Goal: Information Seeking & Learning: Check status

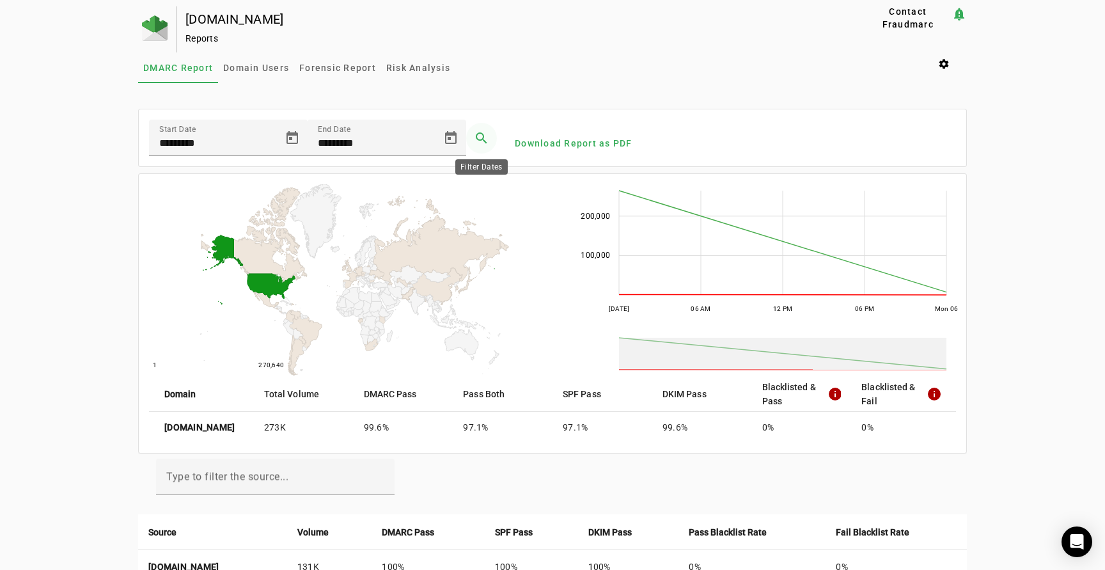
click at [483, 136] on span at bounding box center [481, 138] width 31 height 31
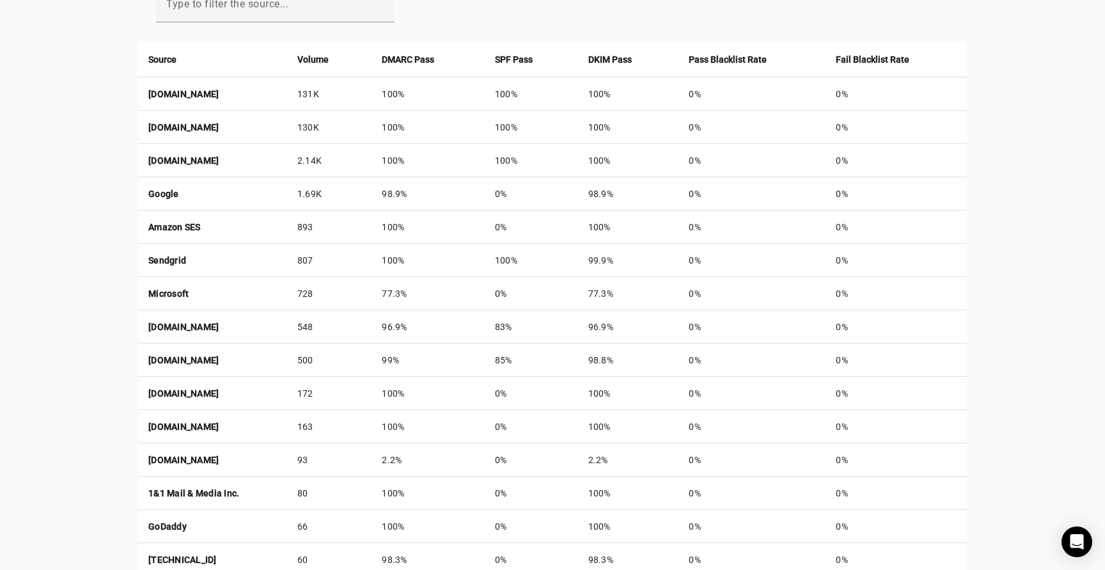
scroll to position [541, 0]
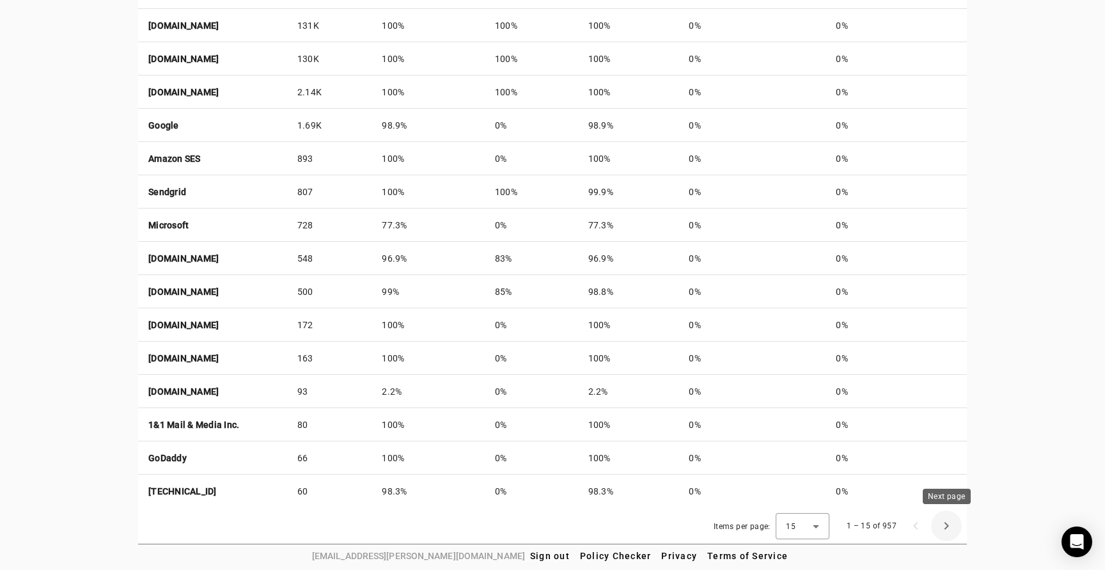
click at [949, 524] on span "Next page" at bounding box center [946, 525] width 31 height 31
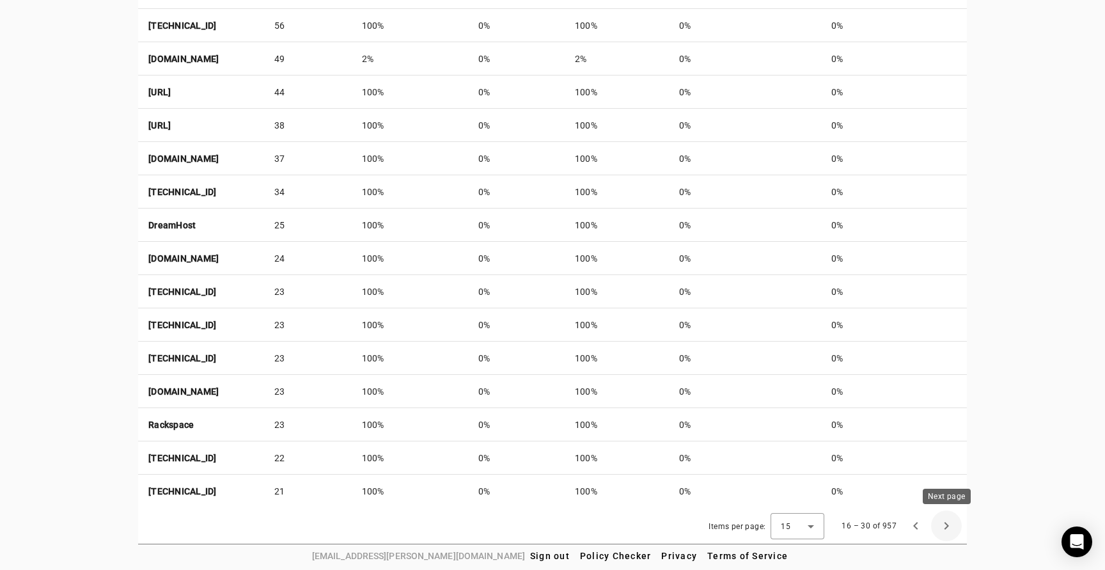
click at [943, 521] on span "Next page" at bounding box center [946, 525] width 31 height 31
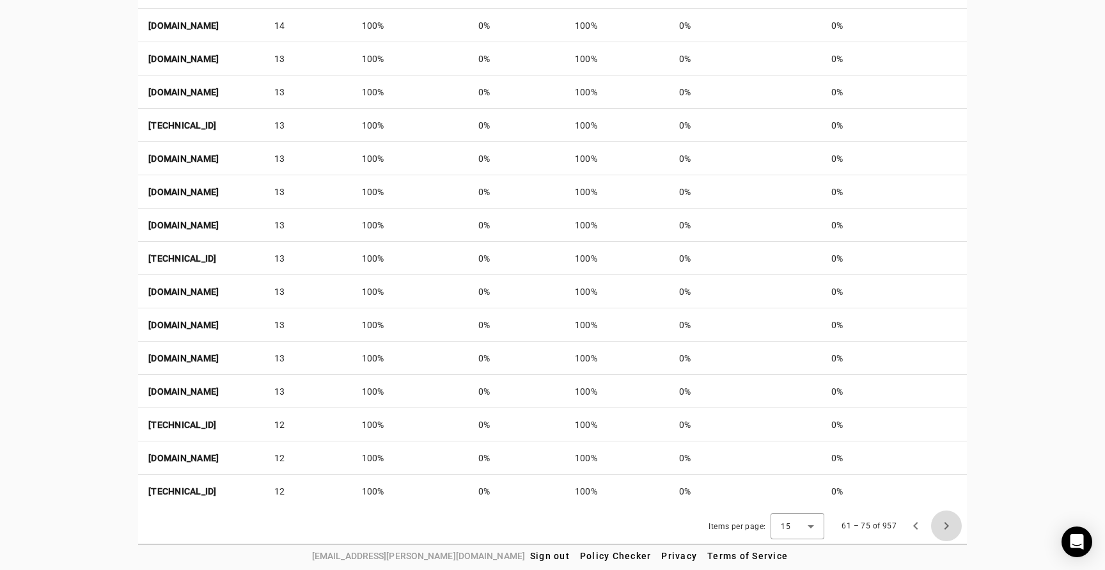
click at [943, 521] on span "Next page" at bounding box center [946, 525] width 31 height 31
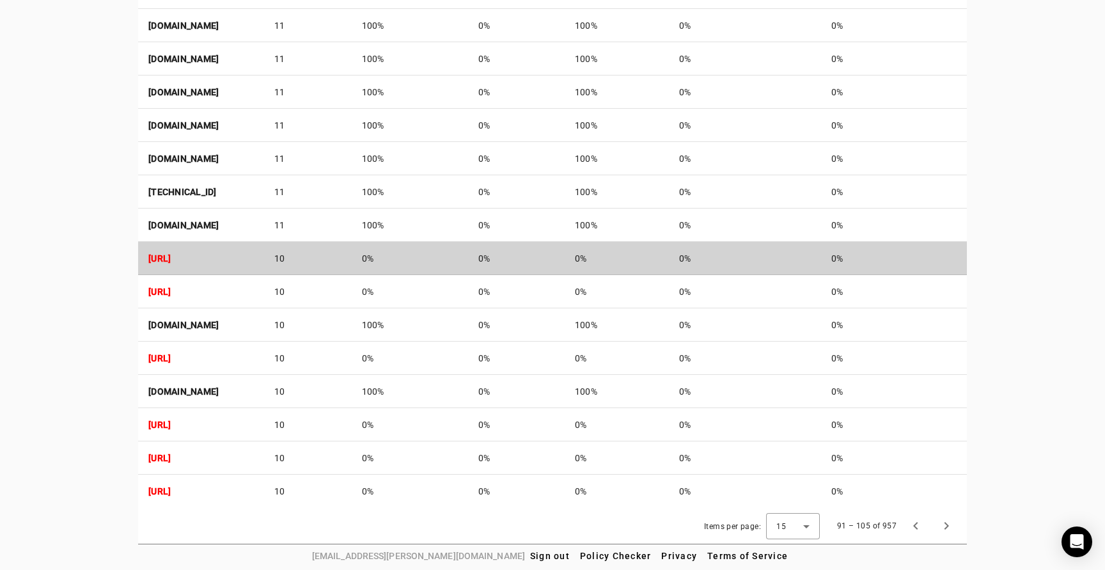
click at [264, 257] on td "[URL]" at bounding box center [201, 258] width 126 height 33
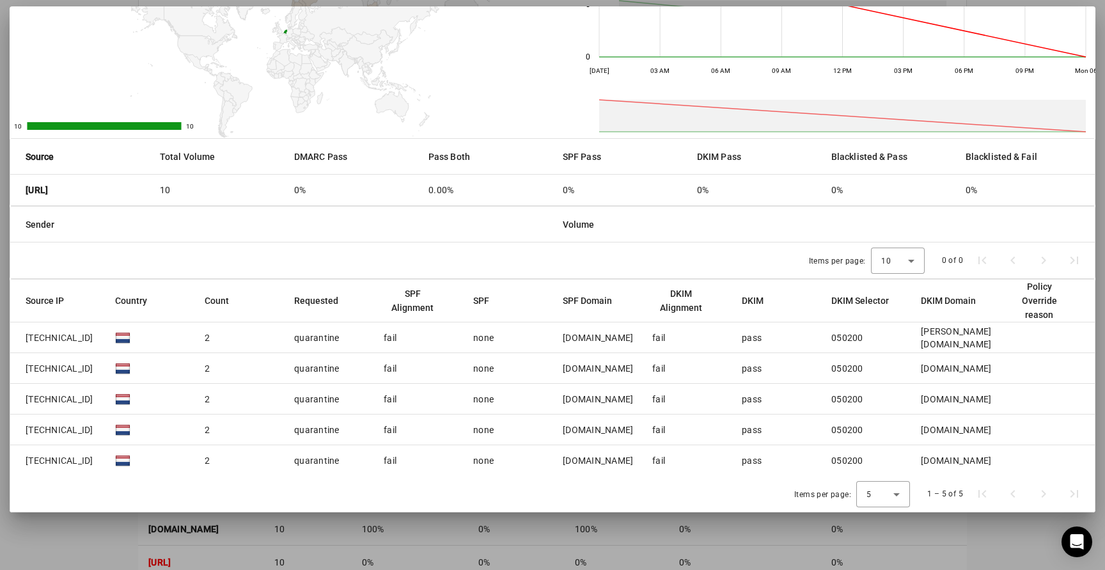
scroll to position [340, 0]
click at [972, 532] on div at bounding box center [552, 285] width 1105 height 570
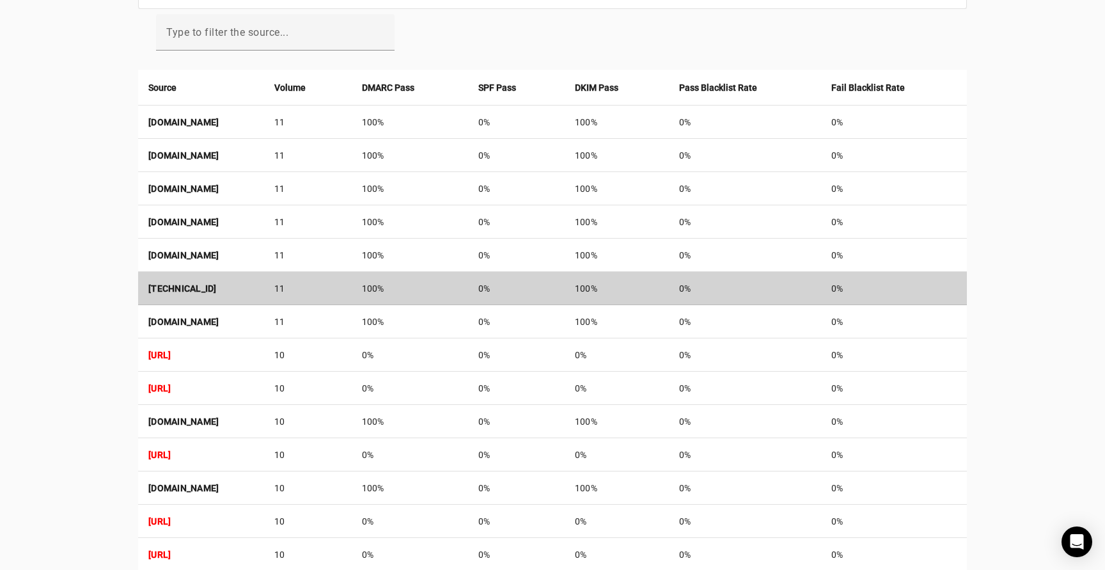
scroll to position [541, 0]
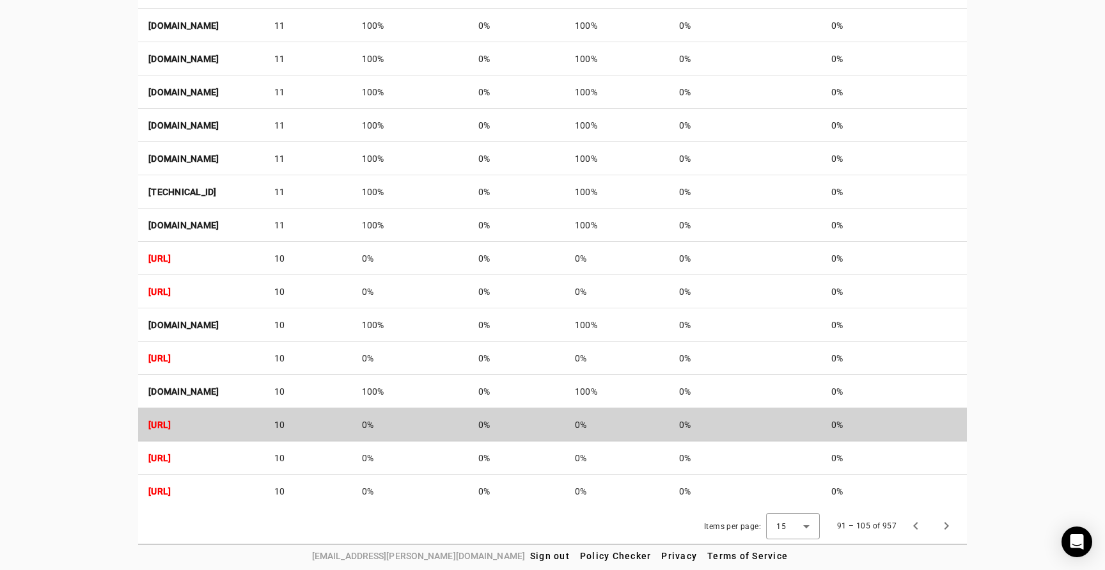
click at [455, 421] on td "0%" at bounding box center [410, 424] width 117 height 33
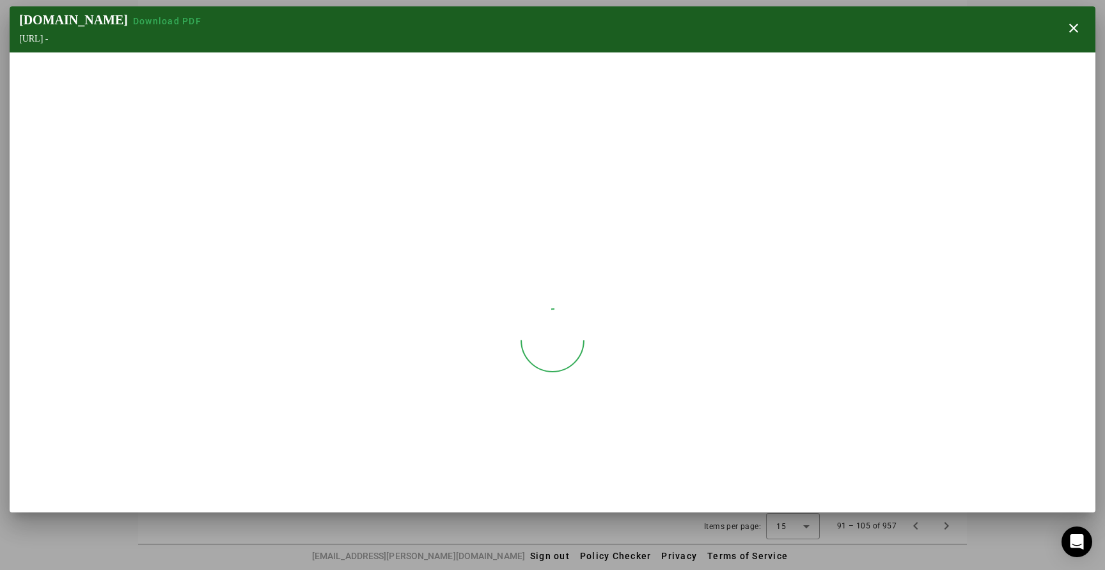
click at [455, 421] on div at bounding box center [552, 340] width 1085 height 192
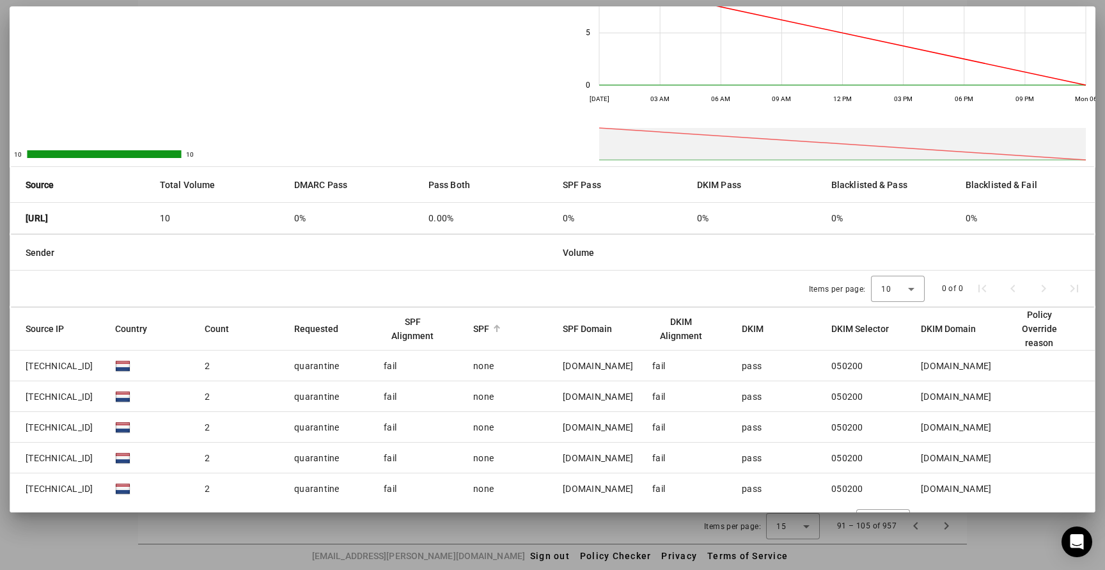
scroll to position [106, 0]
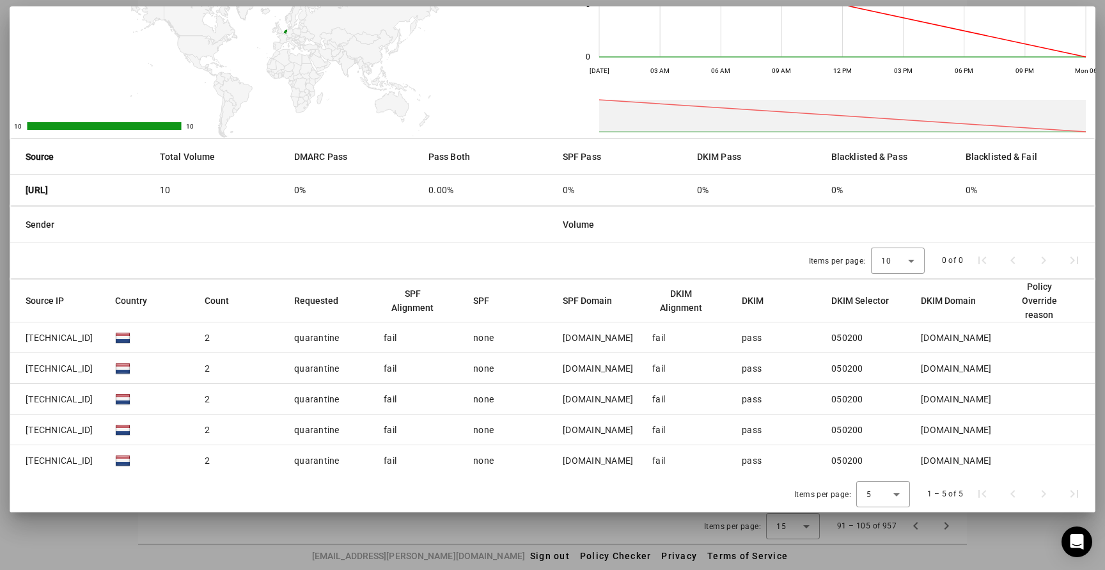
click at [1010, 518] on div at bounding box center [552, 285] width 1105 height 570
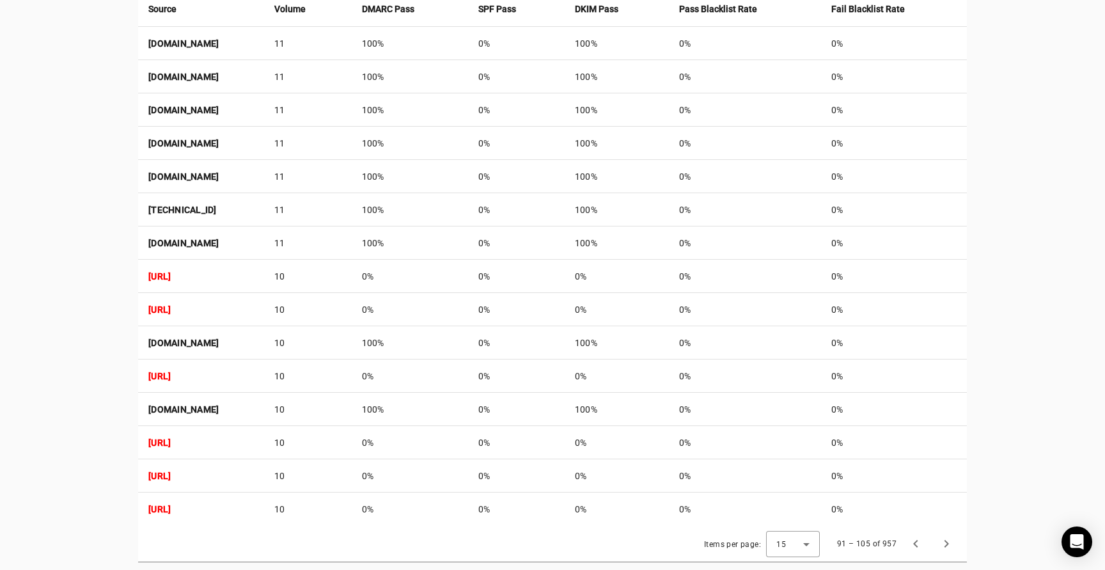
scroll to position [541, 0]
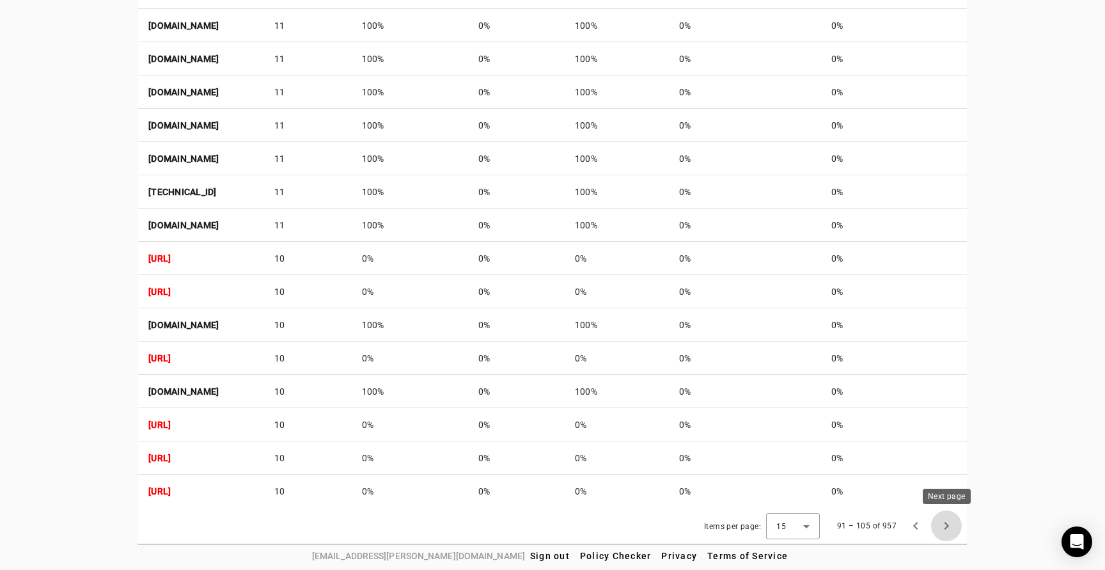
click at [946, 527] on span "Next page" at bounding box center [946, 525] width 31 height 31
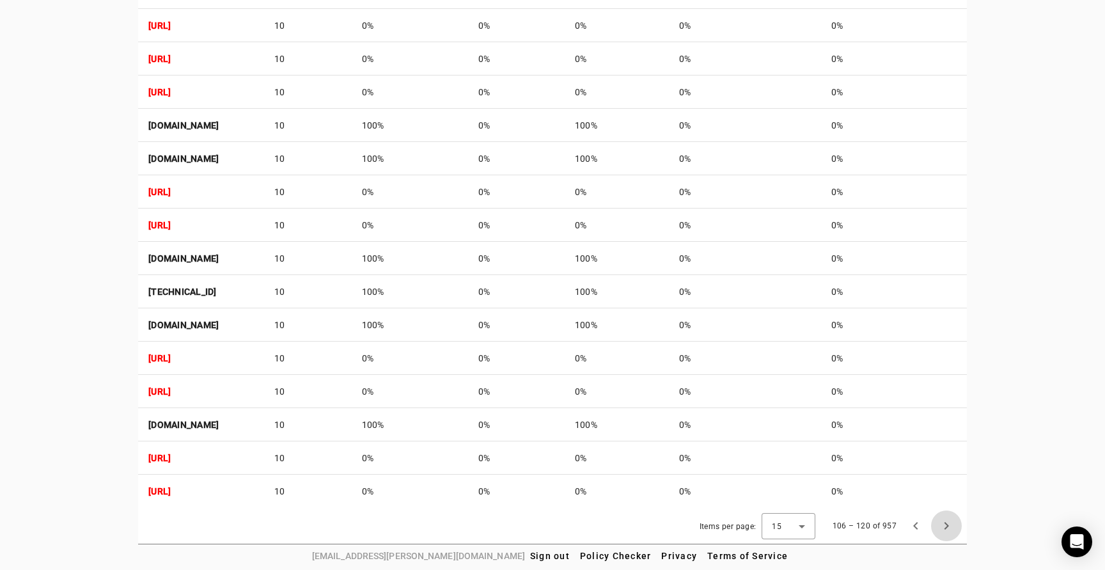
click at [946, 527] on span "Next page" at bounding box center [946, 525] width 31 height 31
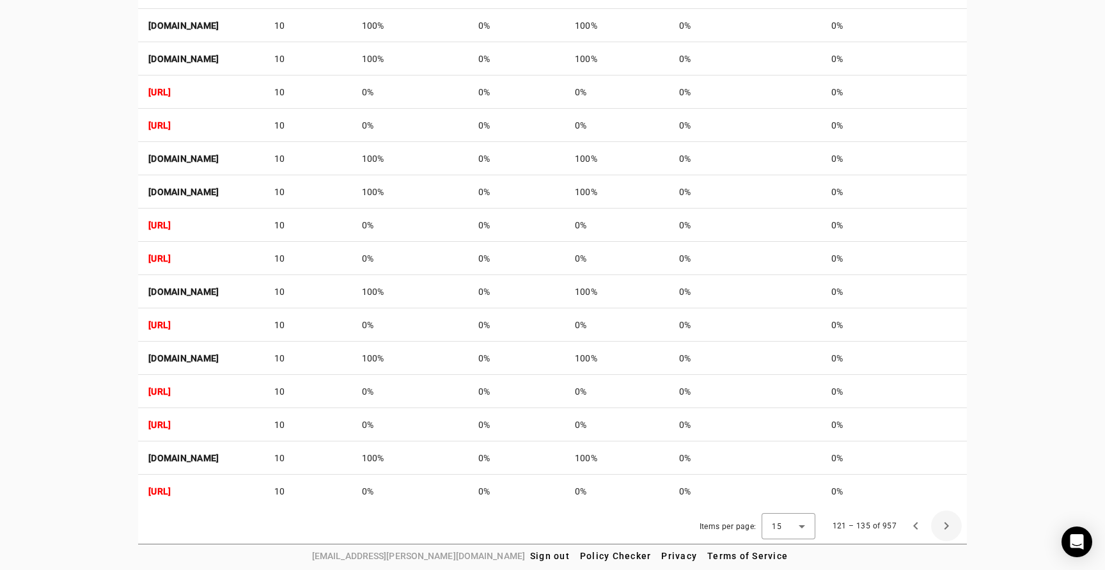
click at [946, 527] on span "Next page" at bounding box center [946, 525] width 31 height 31
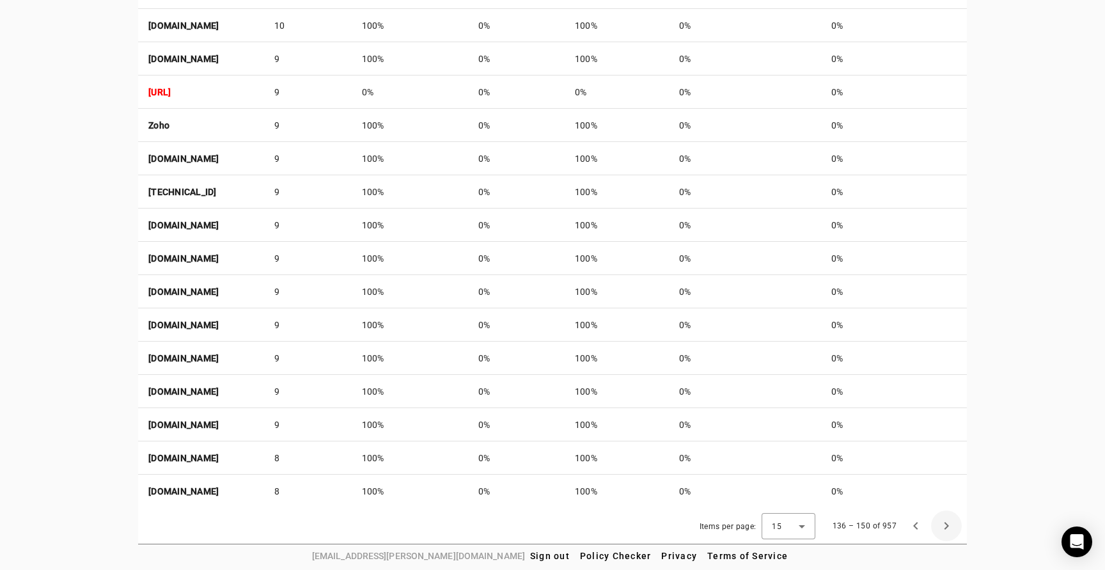
click at [946, 527] on span "Next page" at bounding box center [946, 525] width 31 height 31
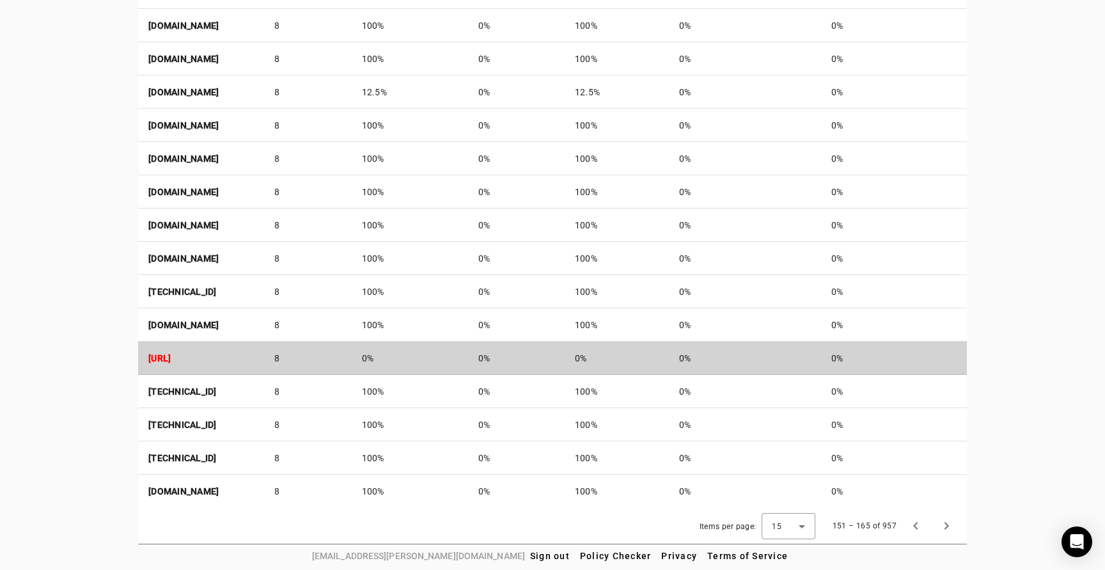
click at [564, 362] on td "0%" at bounding box center [516, 357] width 97 height 33
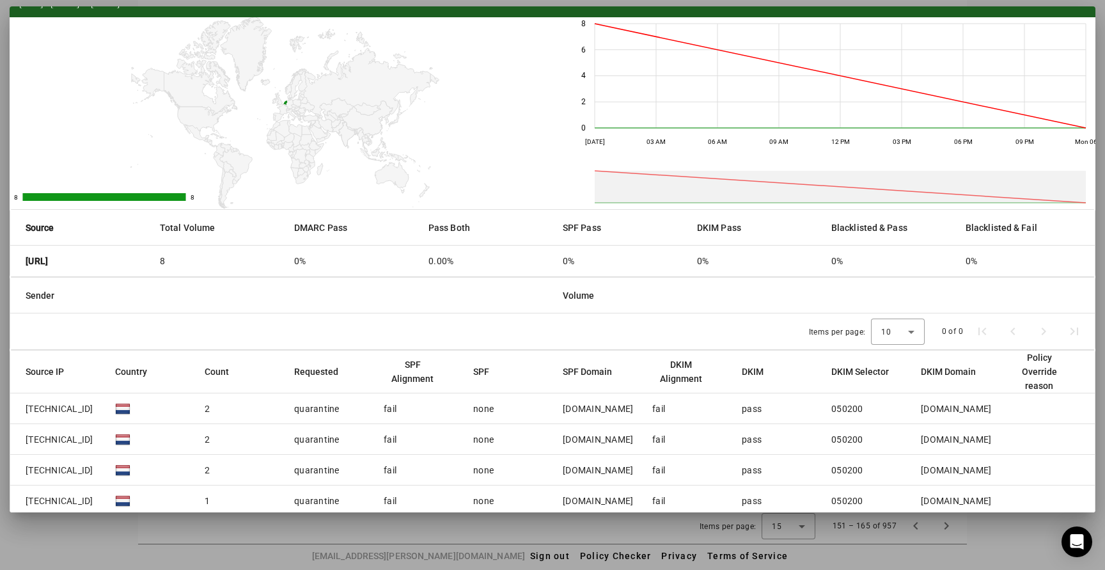
scroll to position [0, 0]
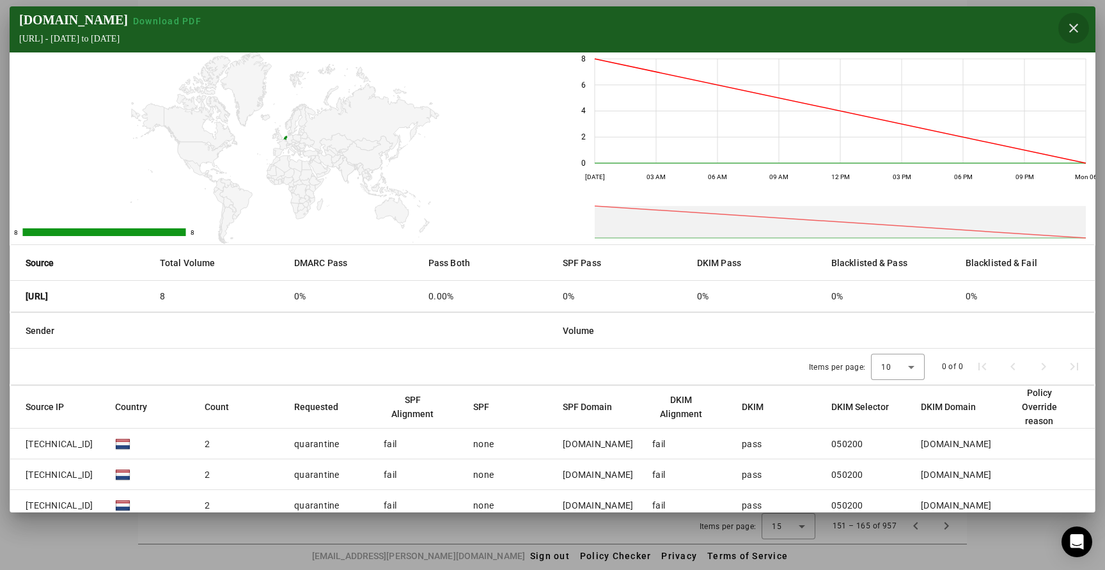
click at [1069, 33] on span "button" at bounding box center [1073, 28] width 31 height 31
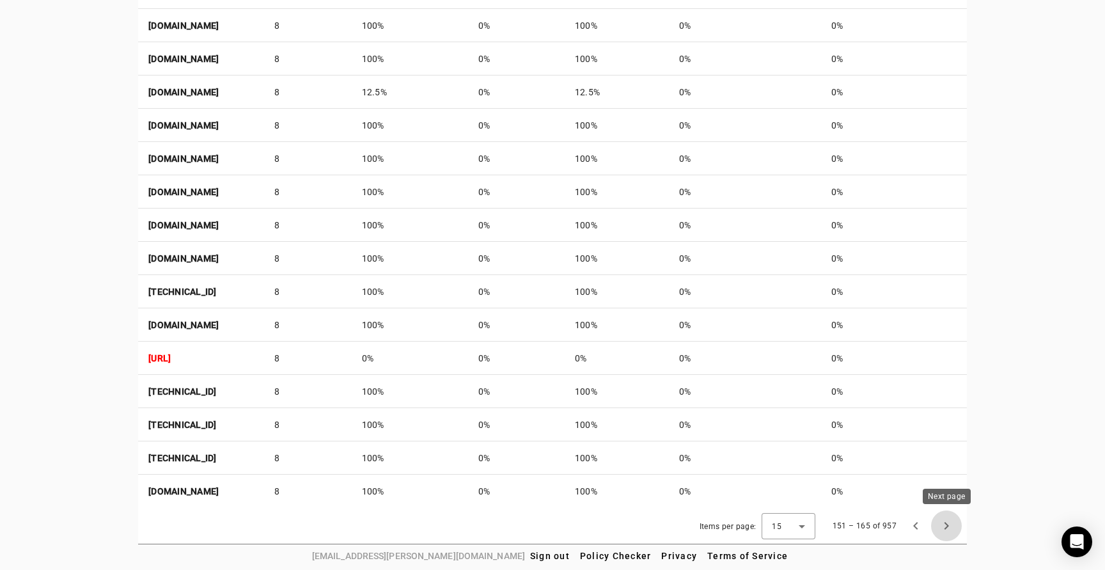
click at [949, 523] on span "Next page" at bounding box center [946, 525] width 31 height 31
click at [949, 524] on span "Next page" at bounding box center [946, 525] width 31 height 31
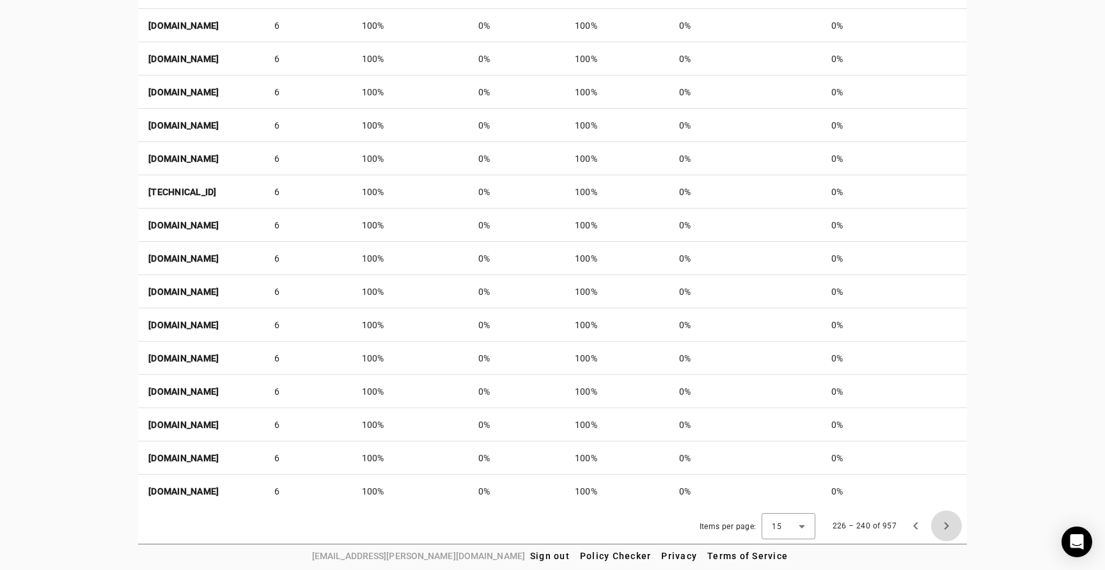
click at [949, 524] on span "Next page" at bounding box center [946, 525] width 31 height 31
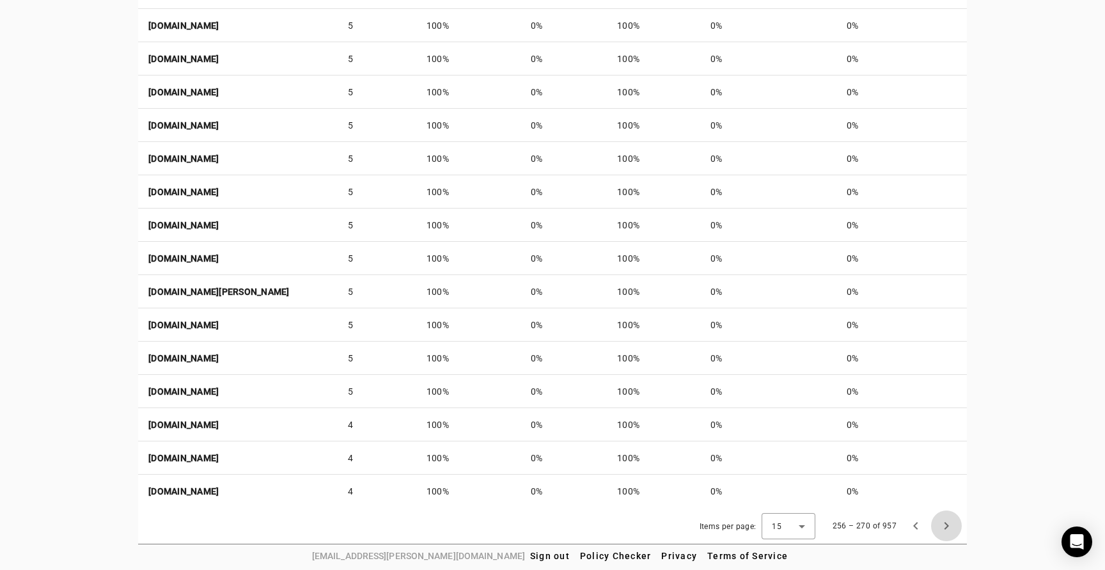
click at [949, 524] on span "Next page" at bounding box center [946, 525] width 31 height 31
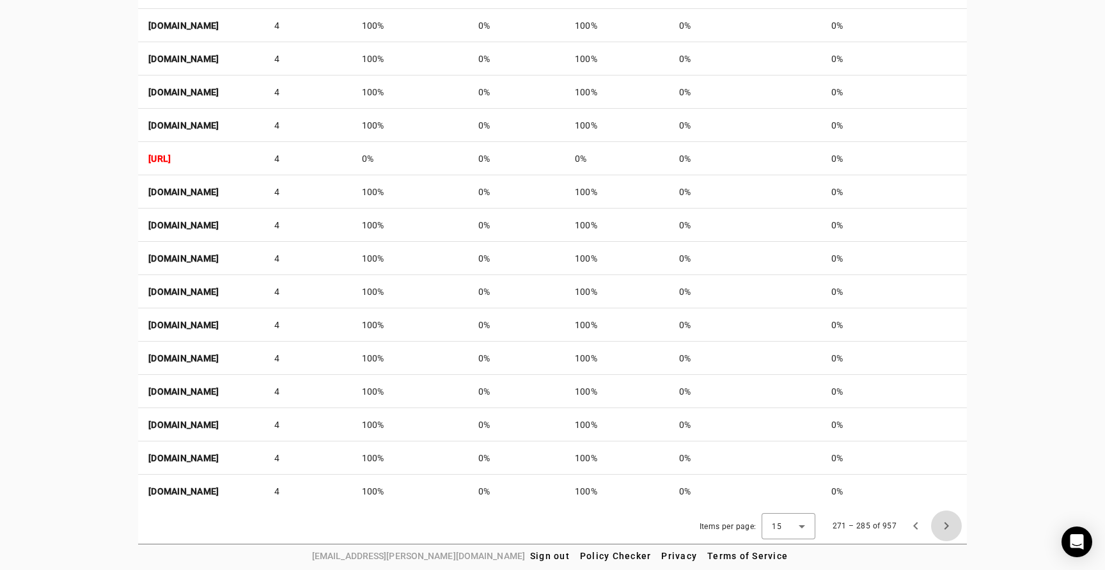
click at [949, 524] on span "Next page" at bounding box center [946, 525] width 31 height 31
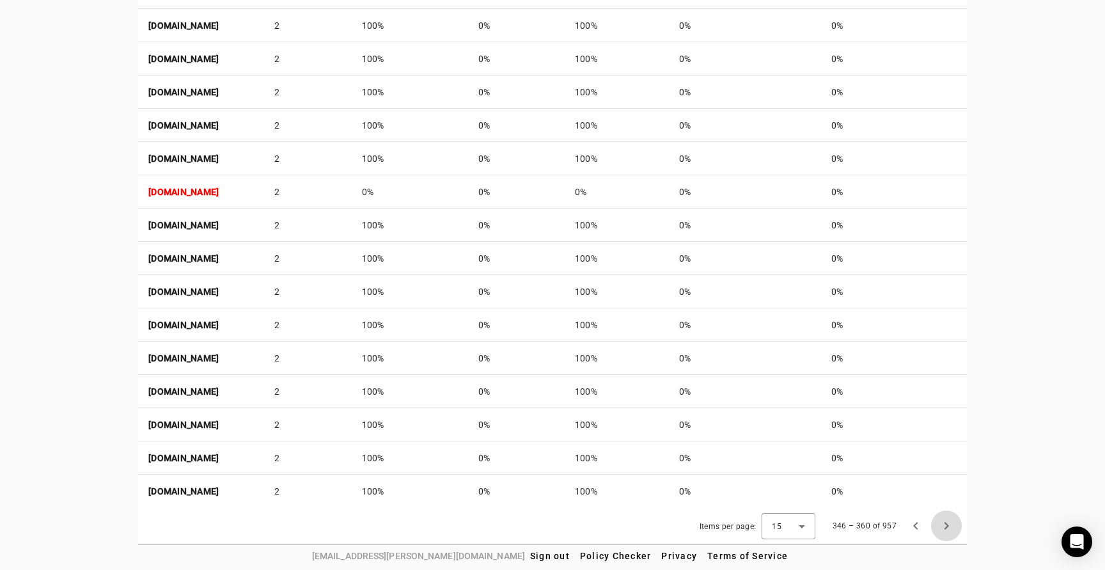
click at [949, 524] on span "Next page" at bounding box center [946, 525] width 31 height 31
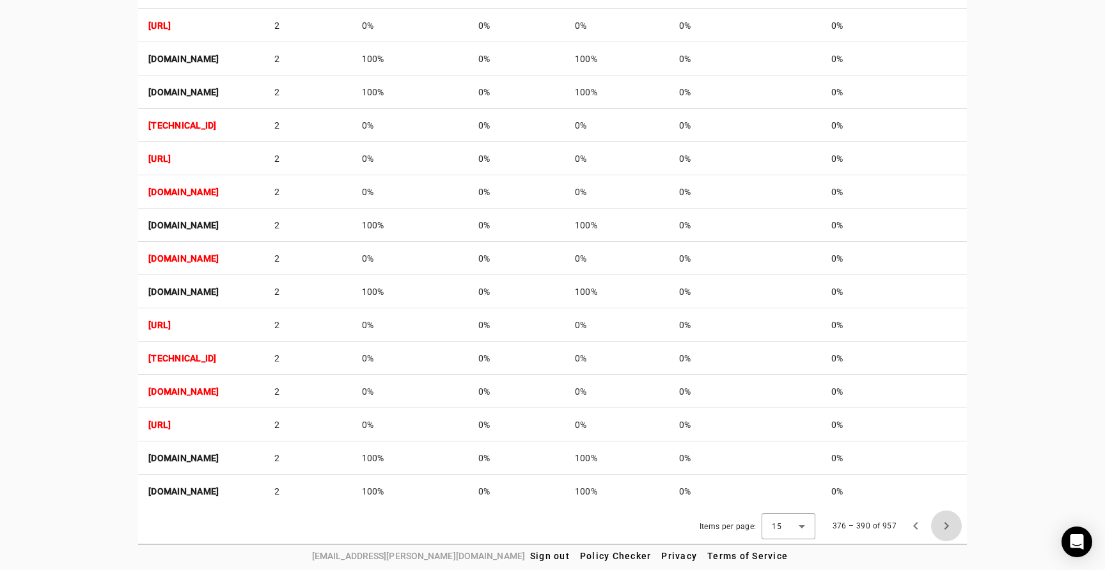
click at [949, 524] on span "Next page" at bounding box center [946, 525] width 31 height 31
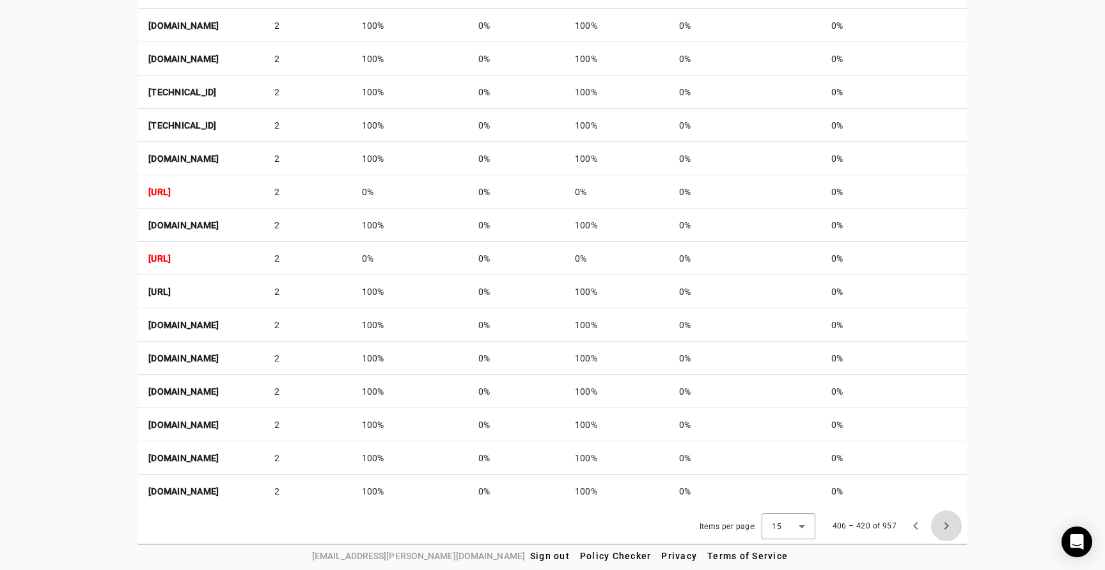
click at [949, 524] on span "Next page" at bounding box center [946, 525] width 31 height 31
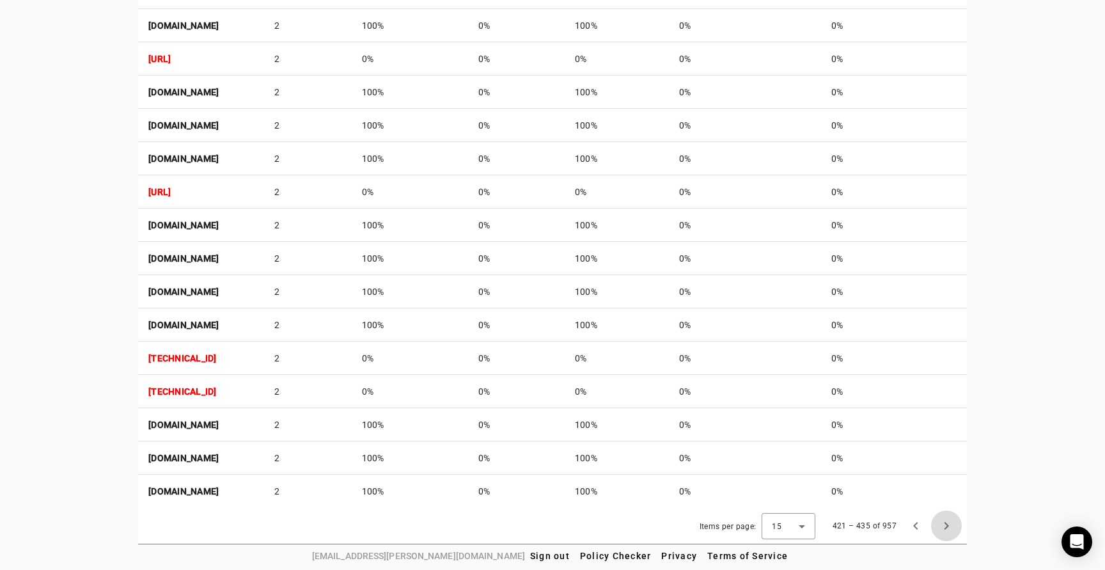
click at [949, 524] on span "Next page" at bounding box center [946, 525] width 31 height 31
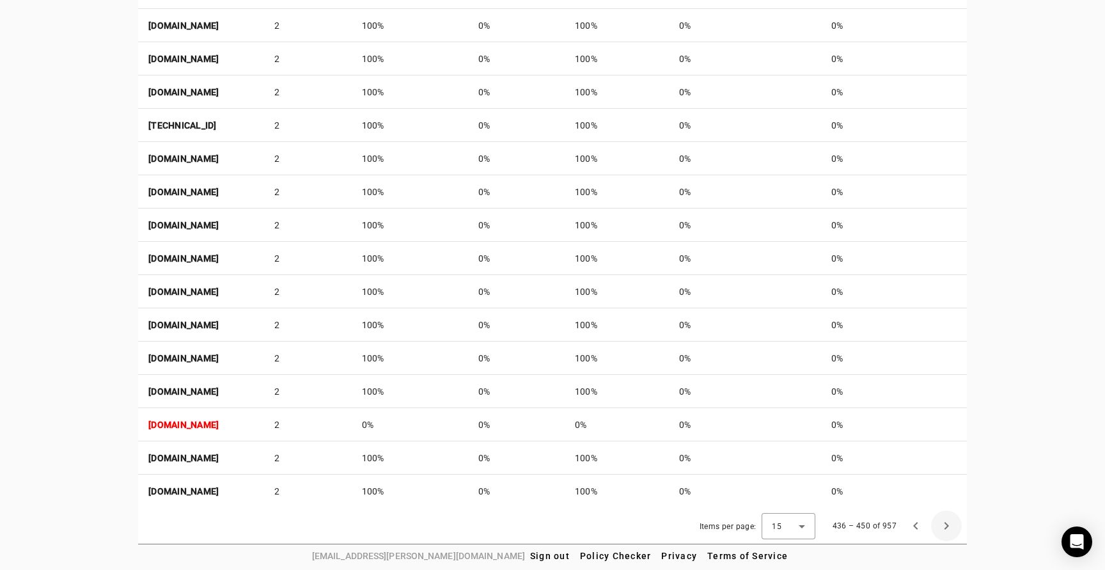
click at [949, 524] on span "Next page" at bounding box center [946, 525] width 31 height 31
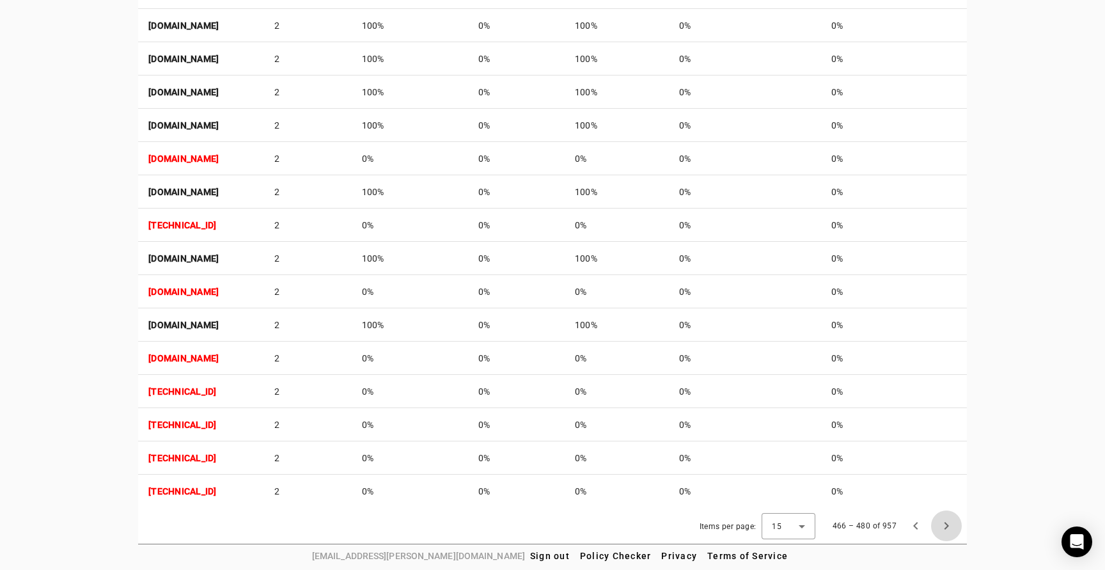
click at [949, 524] on span "Next page" at bounding box center [946, 525] width 31 height 31
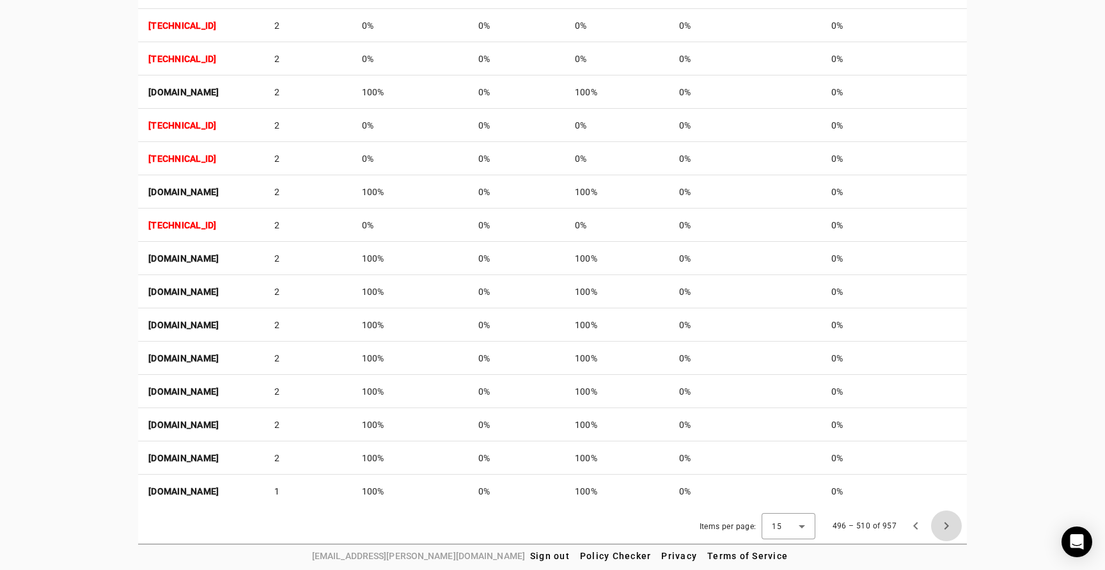
click at [949, 524] on span "Next page" at bounding box center [946, 525] width 31 height 31
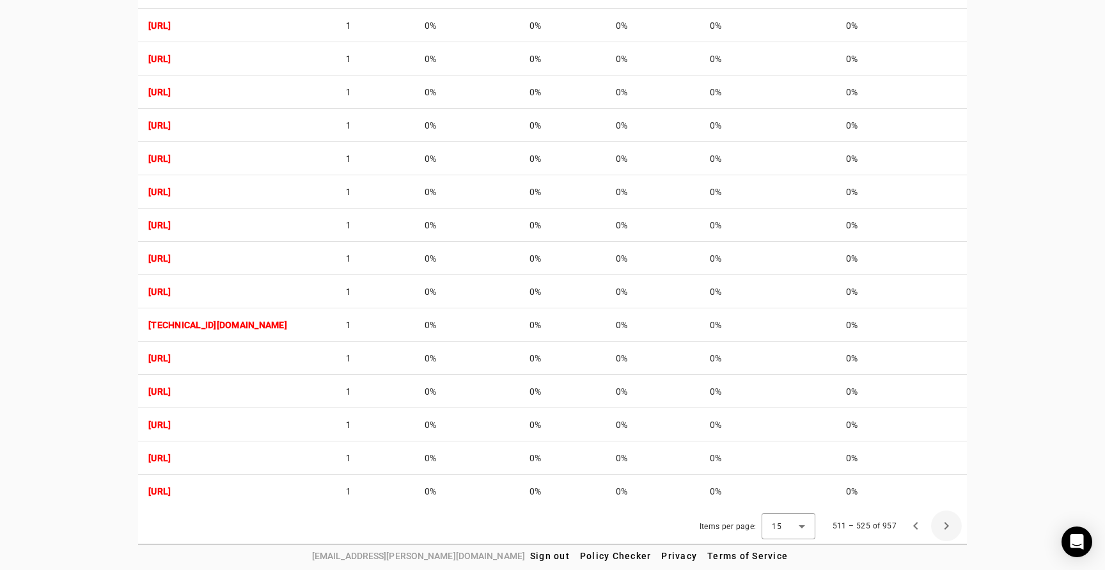
click at [949, 524] on span "Next page" at bounding box center [946, 525] width 31 height 31
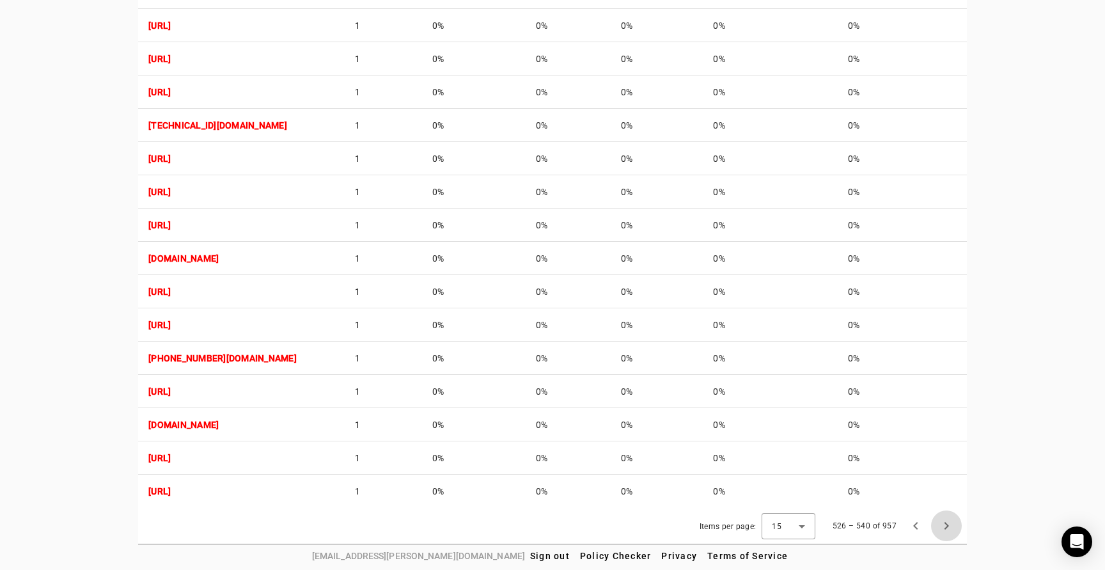
click at [949, 524] on span "Next page" at bounding box center [946, 525] width 31 height 31
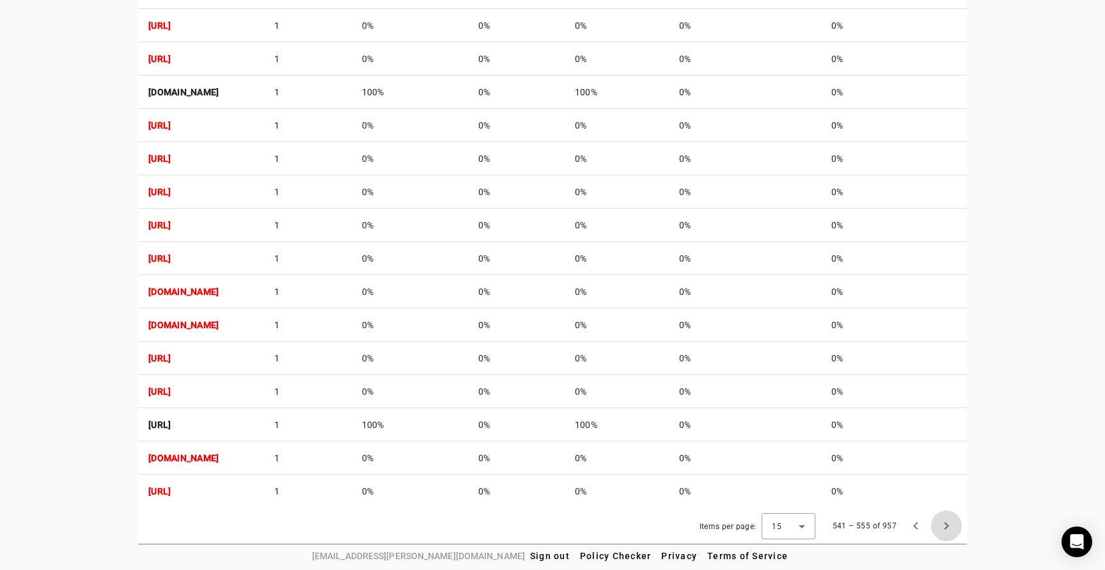
click at [949, 524] on span "Next page" at bounding box center [946, 525] width 31 height 31
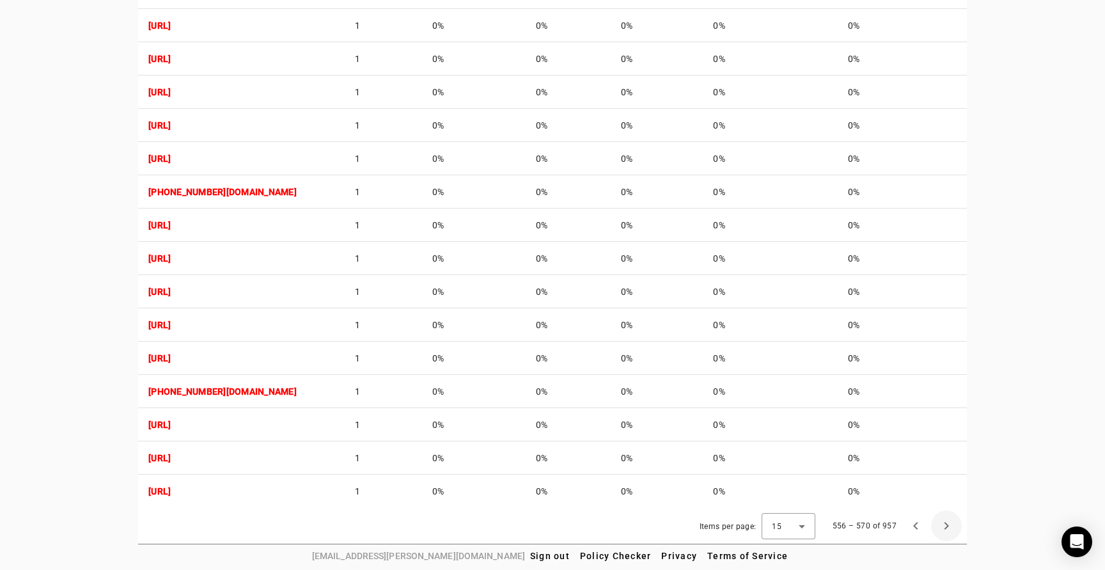
click at [949, 524] on span "Next page" at bounding box center [946, 525] width 31 height 31
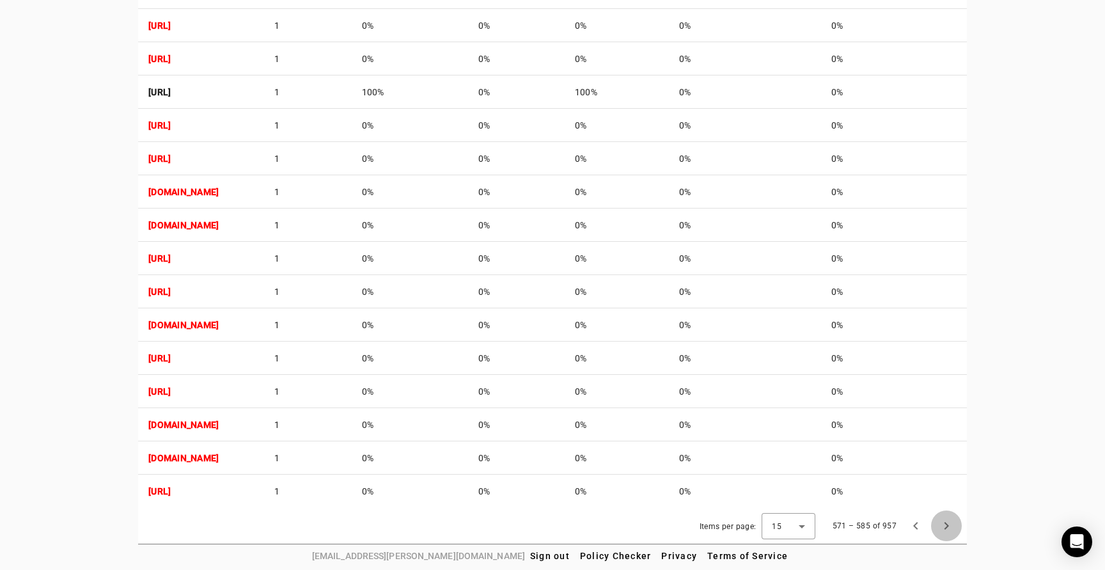
click at [949, 524] on span "Next page" at bounding box center [946, 525] width 31 height 31
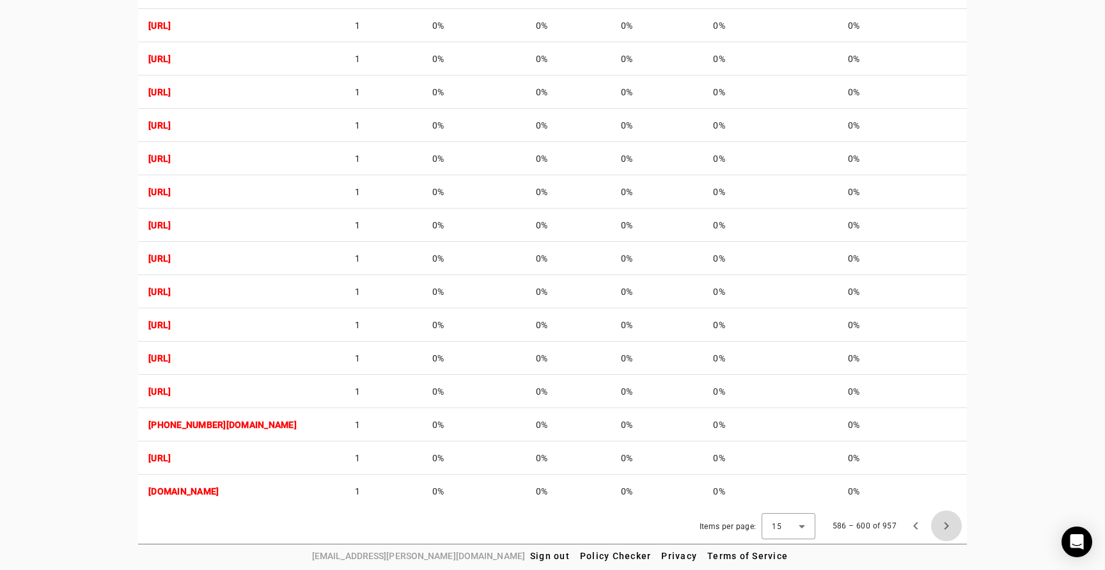
click at [949, 524] on span "Next page" at bounding box center [946, 525] width 31 height 31
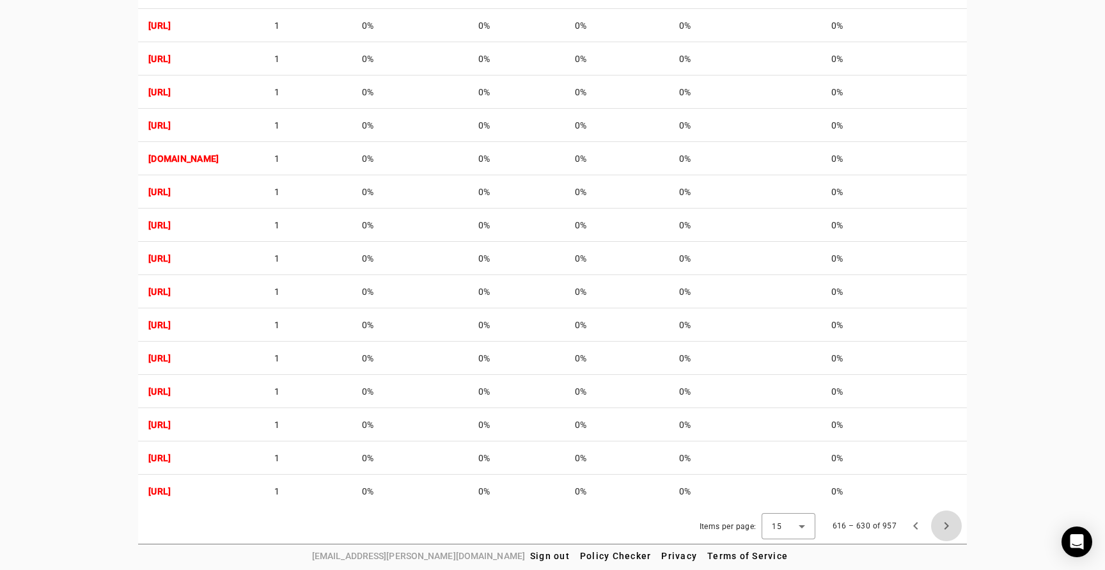
click at [949, 524] on span "Next page" at bounding box center [946, 525] width 31 height 31
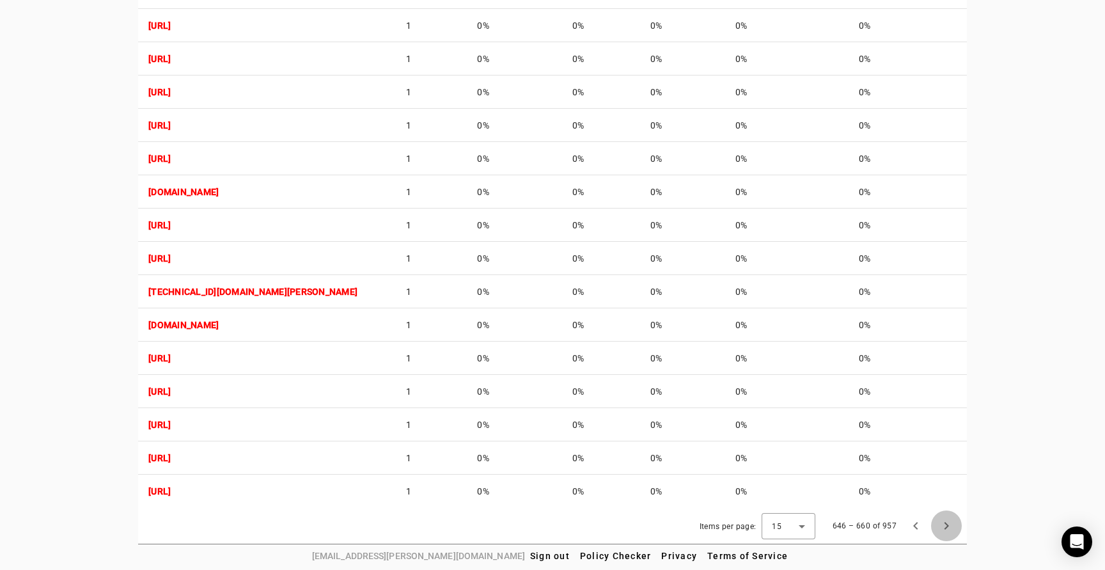
click at [949, 524] on span "Next page" at bounding box center [946, 525] width 31 height 31
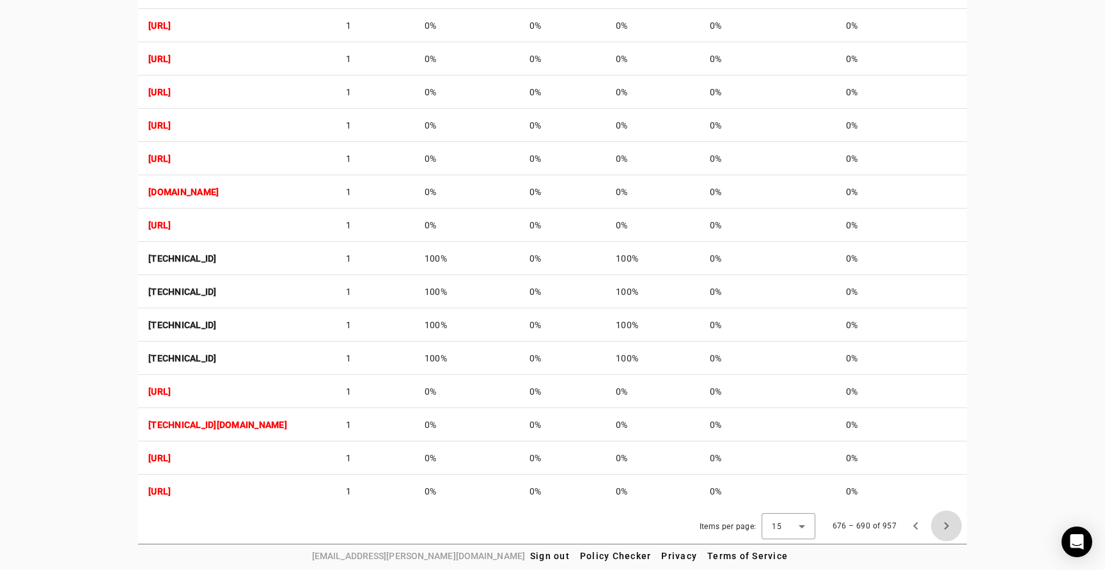
click at [949, 524] on span "Next page" at bounding box center [946, 525] width 31 height 31
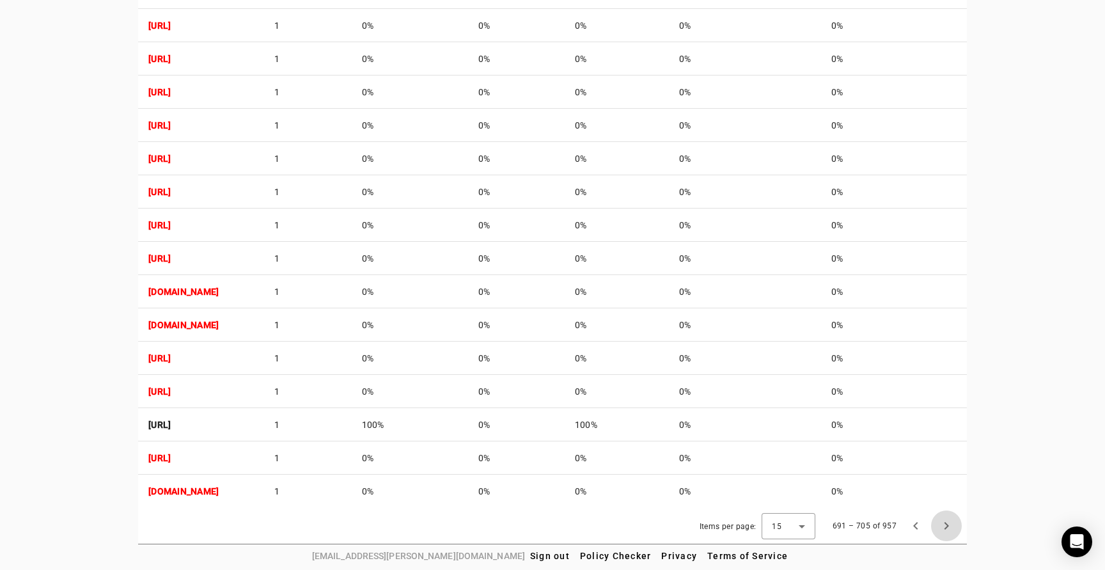
click at [949, 524] on span "Next page" at bounding box center [946, 525] width 31 height 31
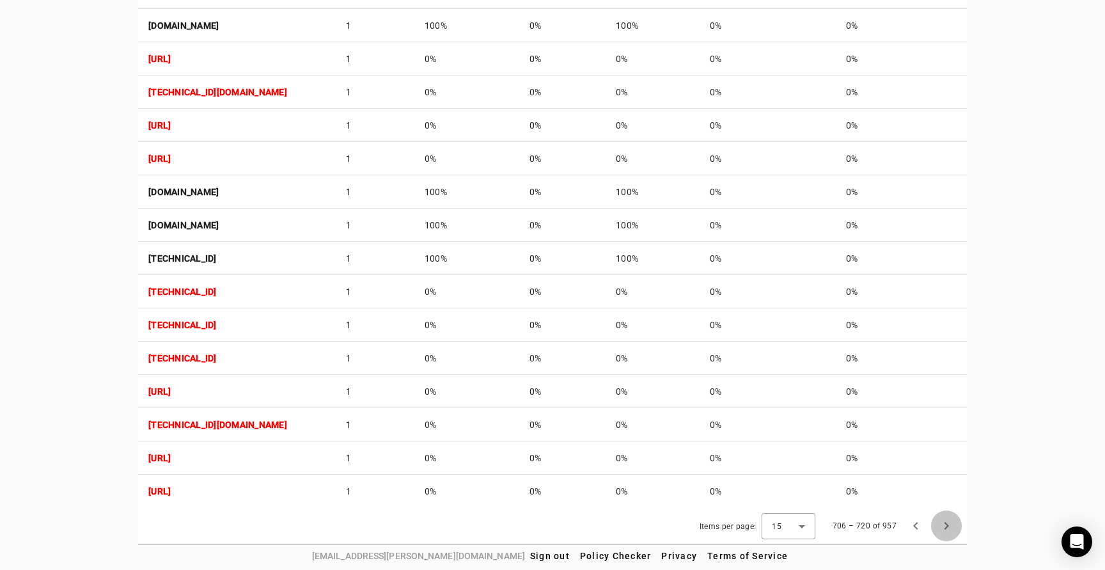
click at [949, 524] on span "Next page" at bounding box center [946, 525] width 31 height 31
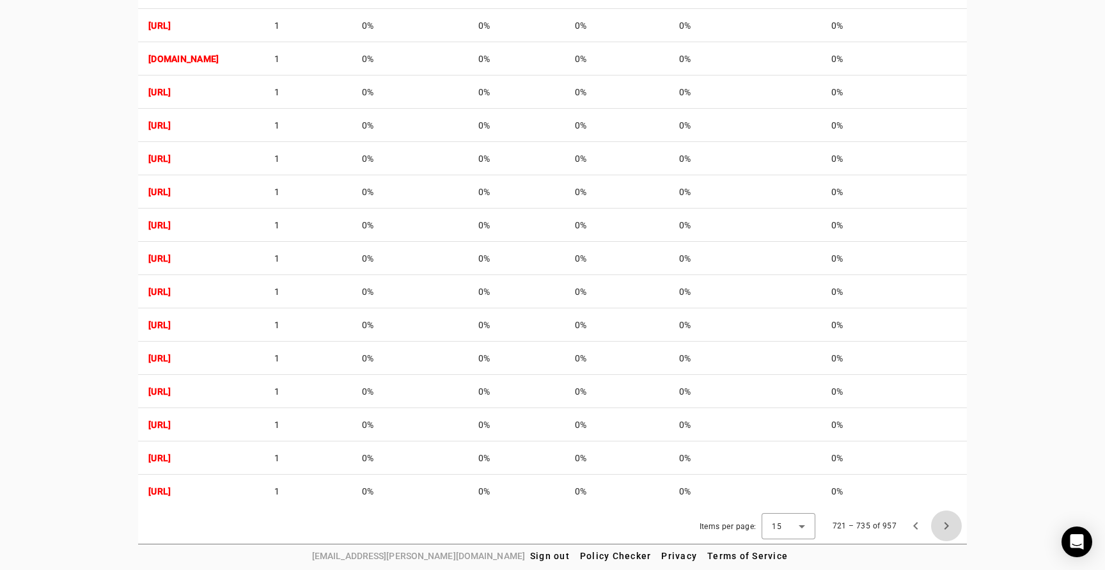
click at [949, 524] on span "Next page" at bounding box center [946, 525] width 31 height 31
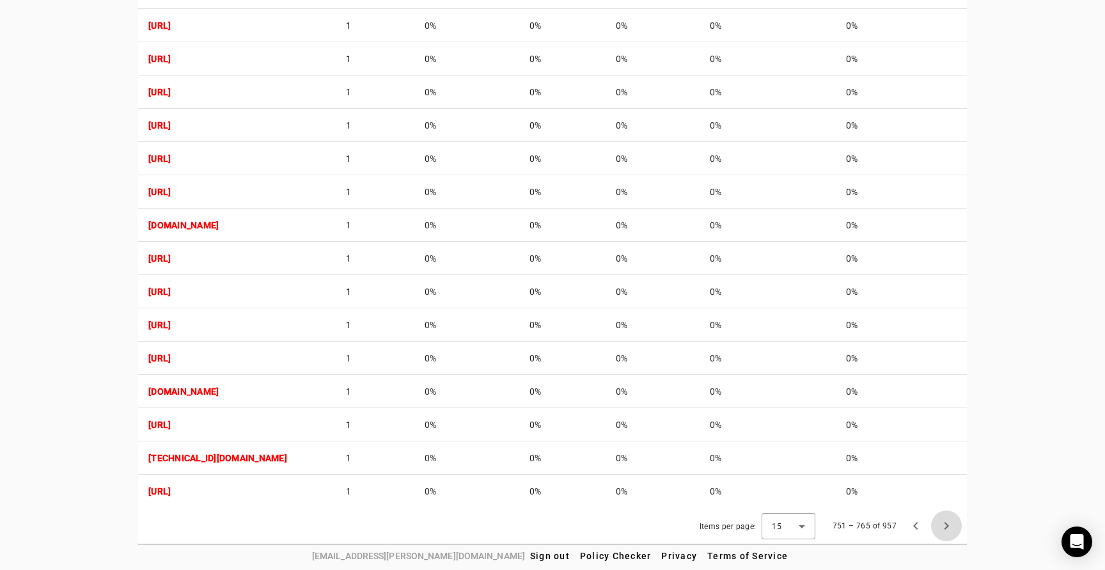
click at [949, 524] on span "Next page" at bounding box center [946, 525] width 31 height 31
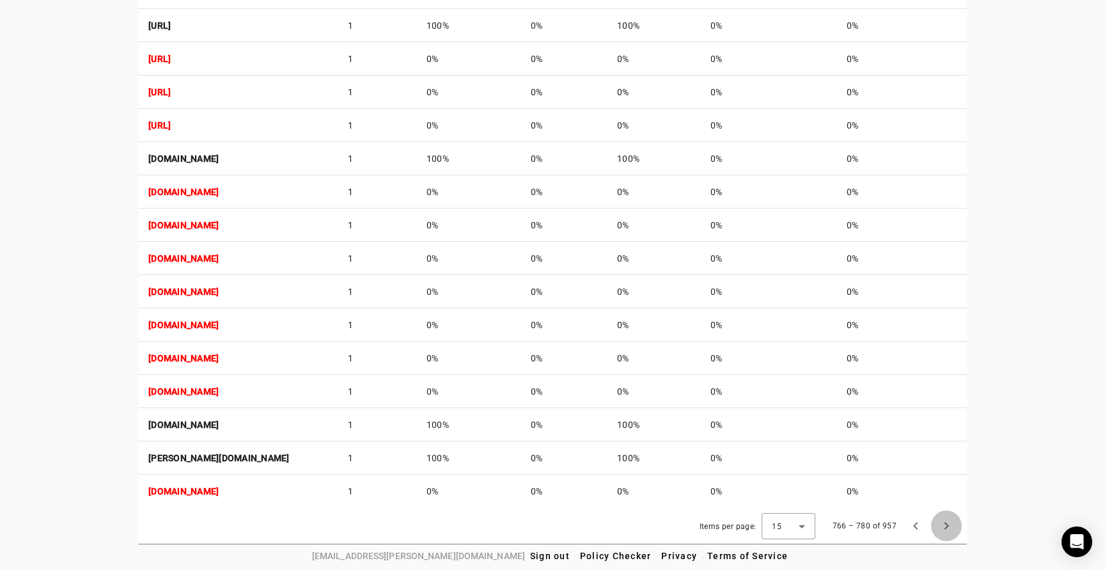
click at [949, 524] on span "Next page" at bounding box center [946, 525] width 31 height 31
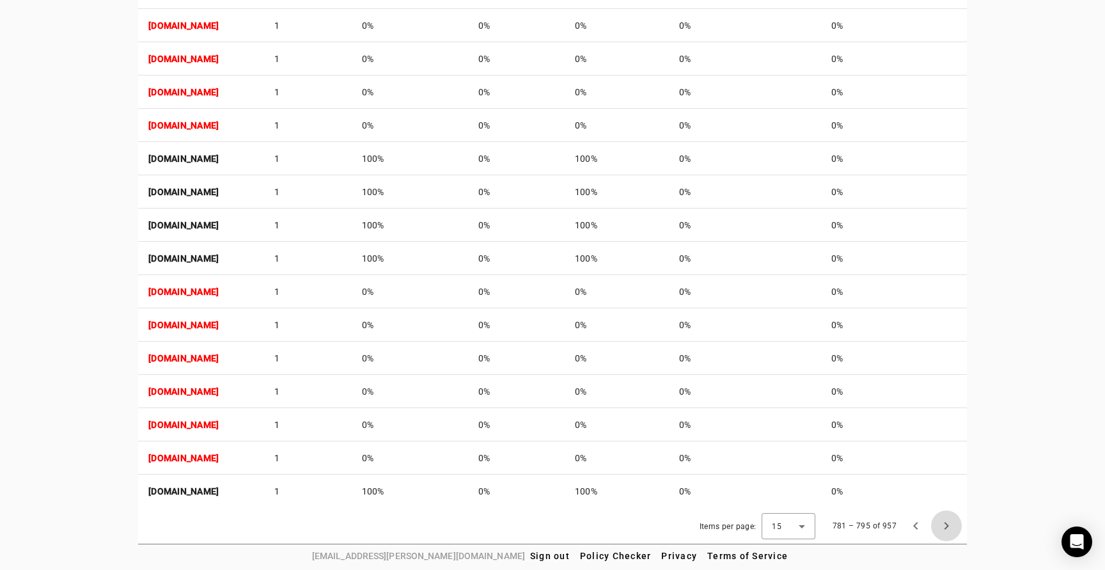
click at [949, 524] on span "Next page" at bounding box center [946, 525] width 31 height 31
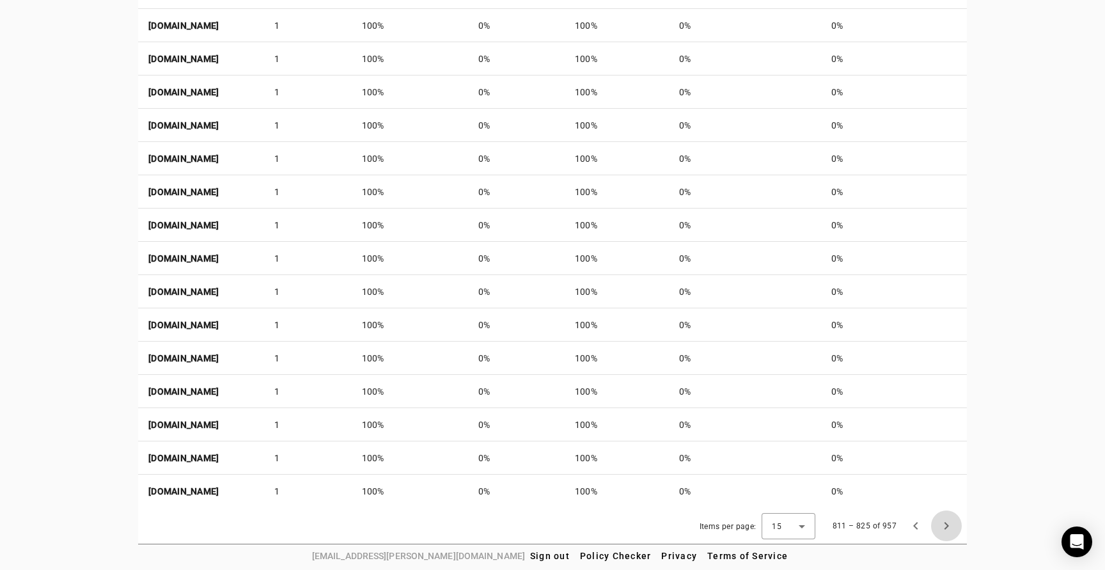
click at [949, 524] on span "Next page" at bounding box center [946, 525] width 31 height 31
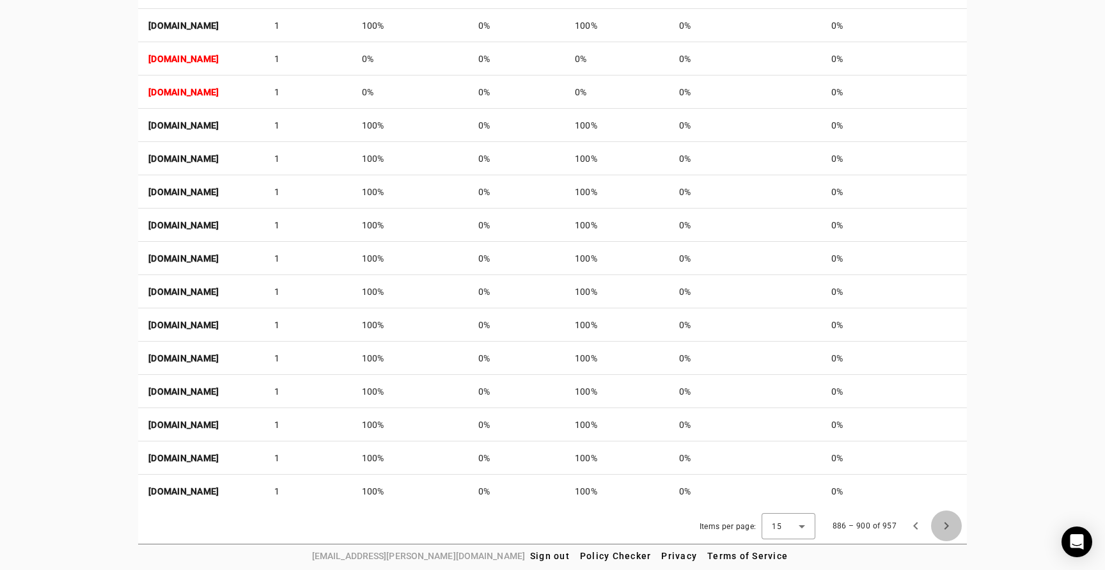
click at [949, 524] on span "Next page" at bounding box center [946, 525] width 31 height 31
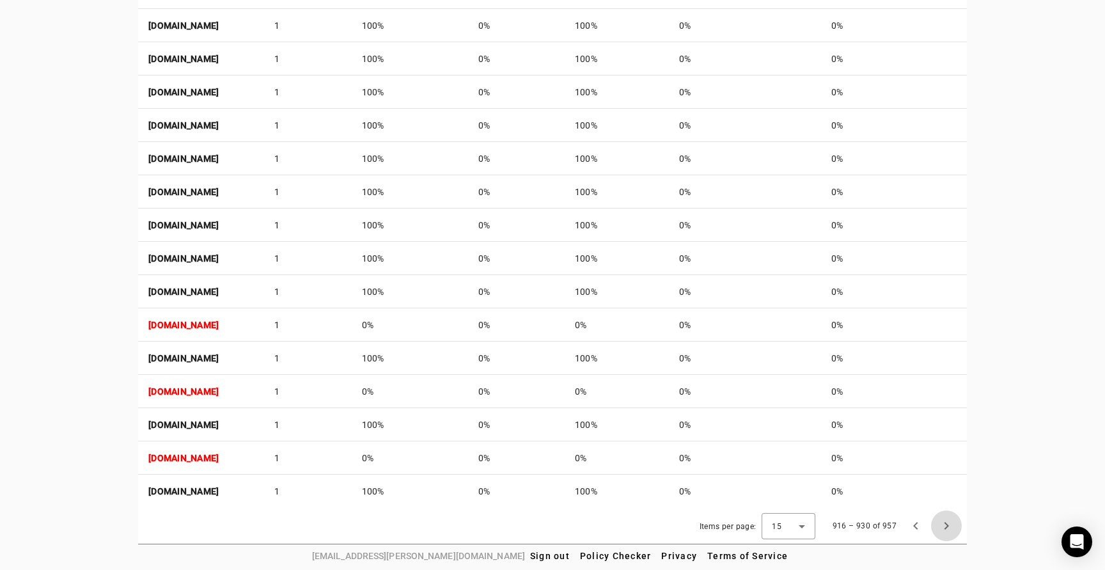
click at [949, 524] on span "Next page" at bounding box center [946, 525] width 31 height 31
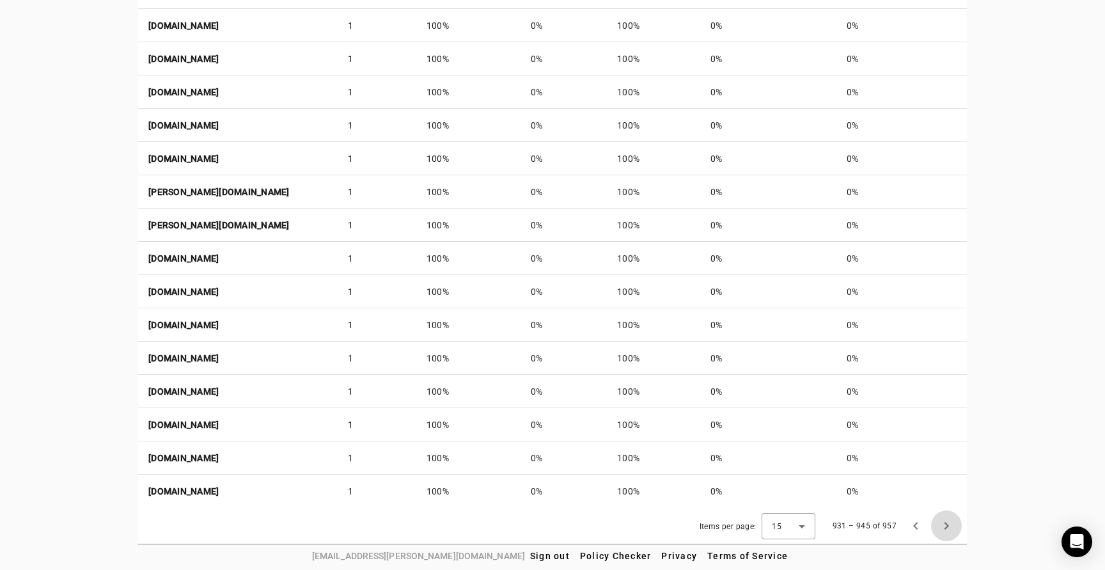
click at [949, 524] on span "Next page" at bounding box center [946, 525] width 31 height 31
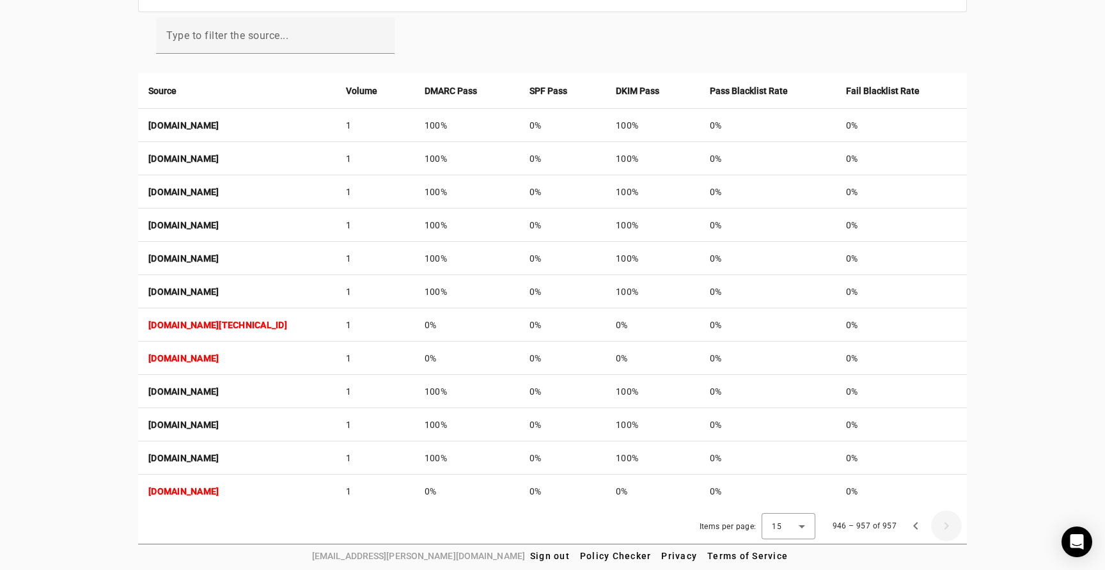
click at [949, 524] on div "946 – 957 of 957" at bounding box center [892, 525] width 139 height 31
